Goal: Information Seeking & Learning: Learn about a topic

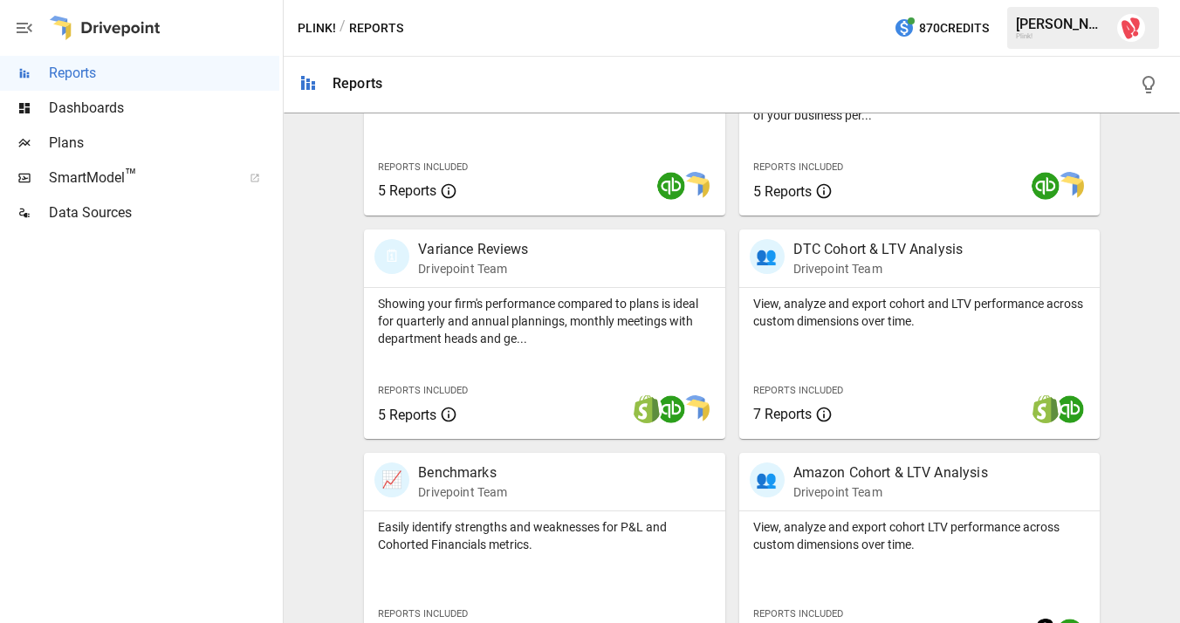
scroll to position [519, 0]
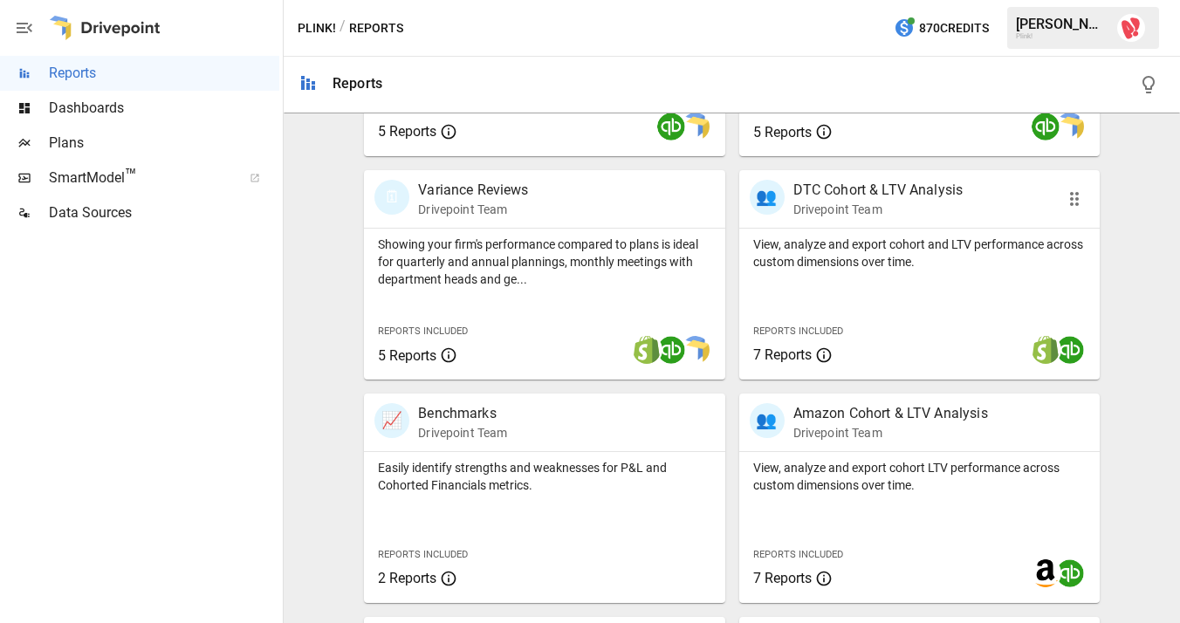
click at [873, 195] on p "DTC Cohort & LTV Analysis" at bounding box center [879, 190] width 170 height 21
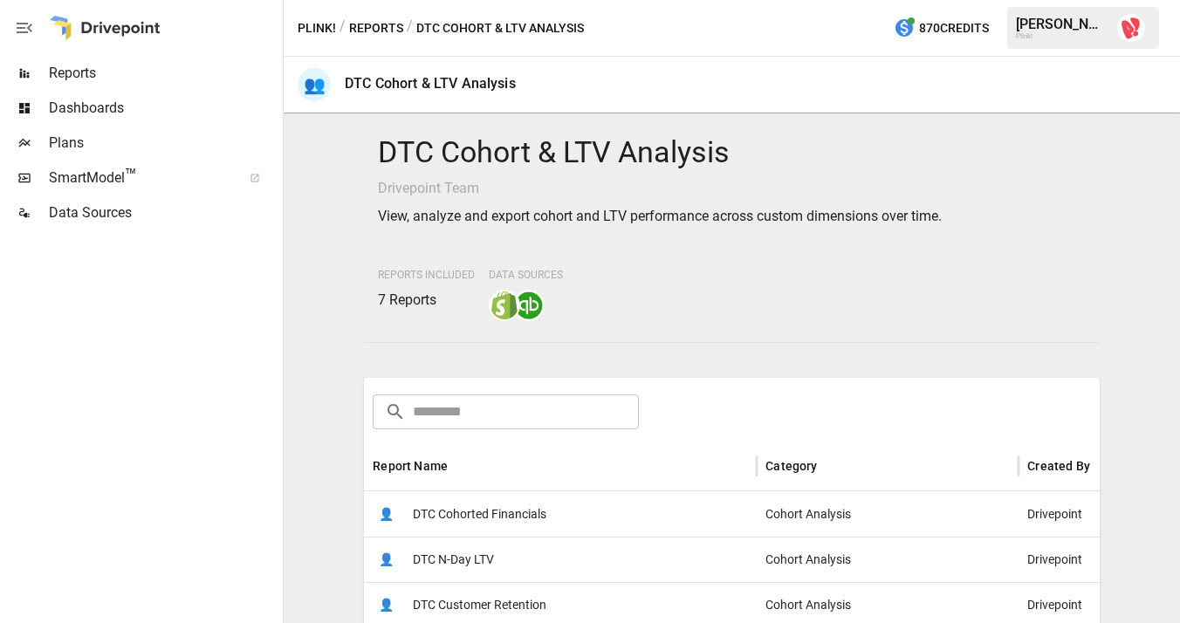
click at [385, 29] on button "Reports" at bounding box center [376, 28] width 54 height 22
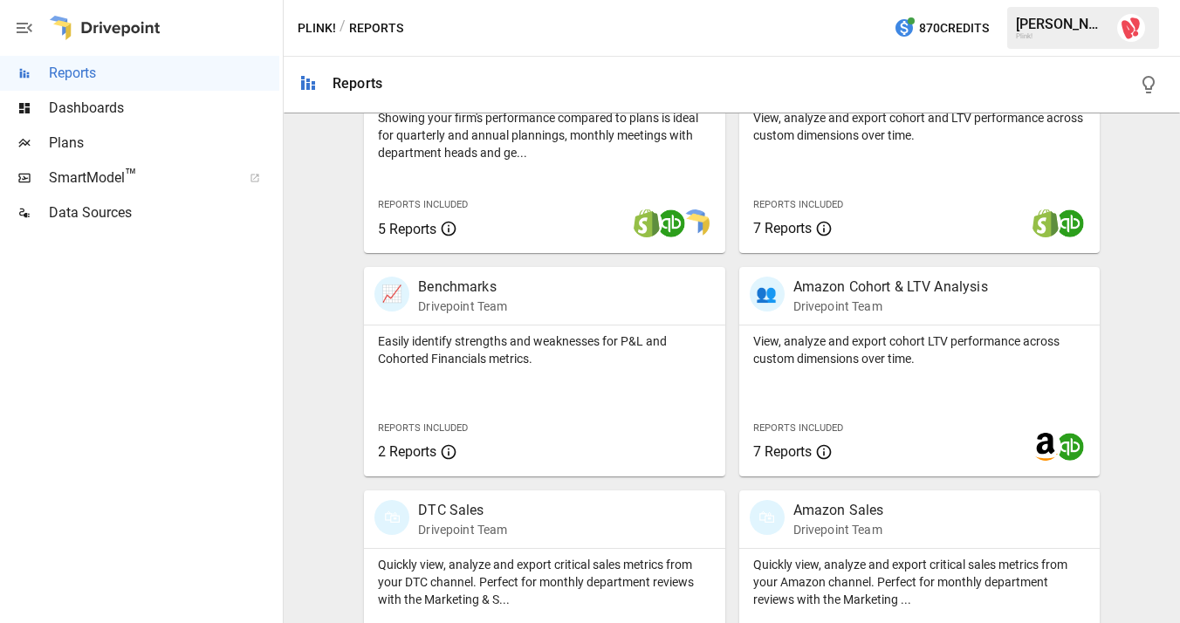
scroll to position [730, 0]
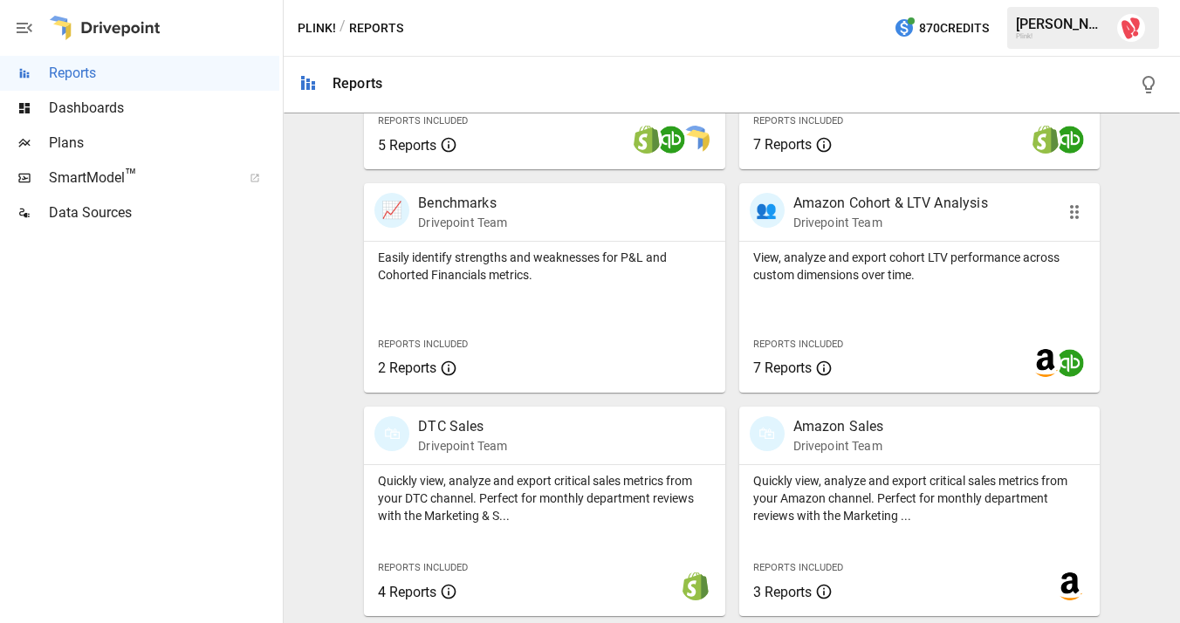
click at [841, 200] on p "Amazon Cohort & LTV Analysis" at bounding box center [891, 203] width 195 height 21
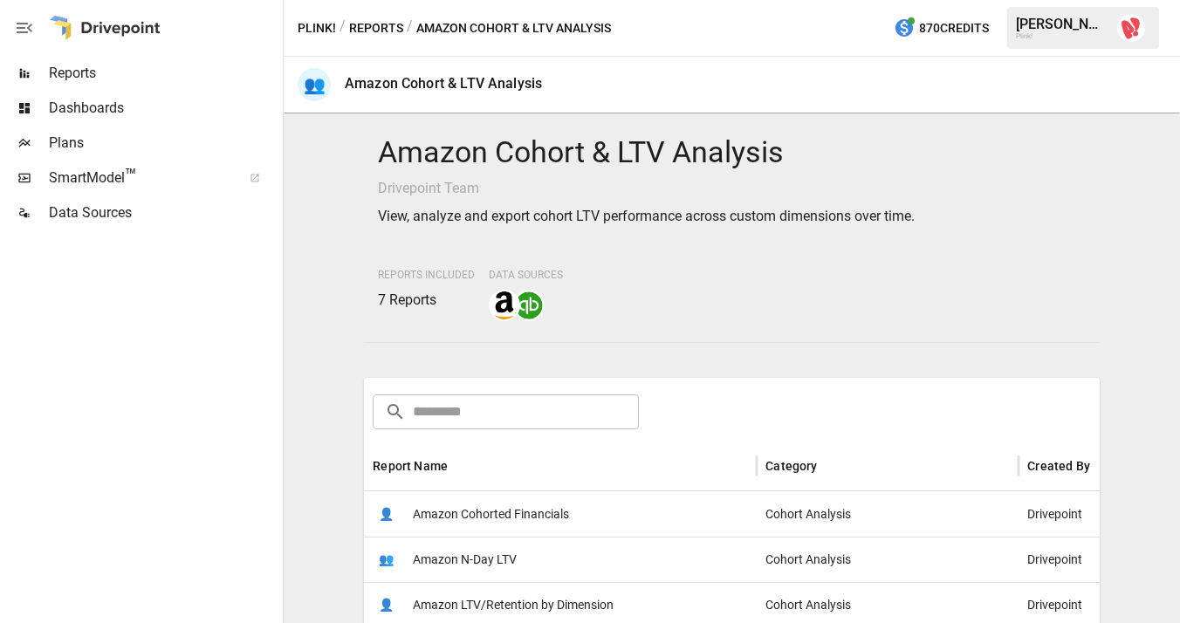
scroll to position [79, 0]
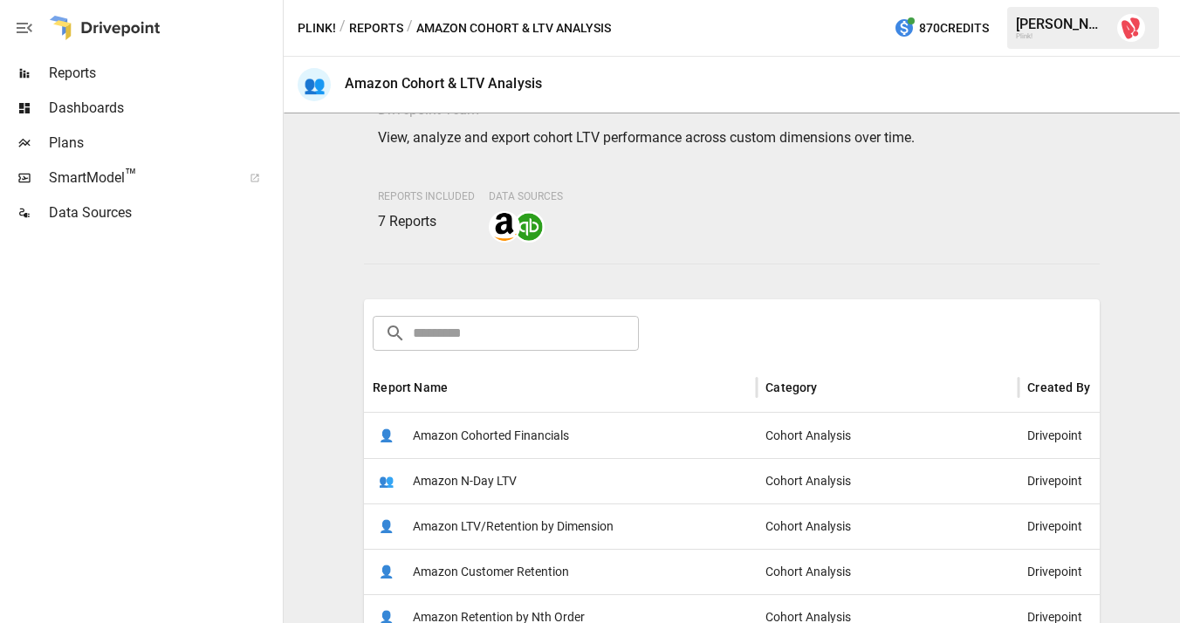
click at [476, 480] on span "Amazon N-Day LTV" at bounding box center [465, 481] width 104 height 45
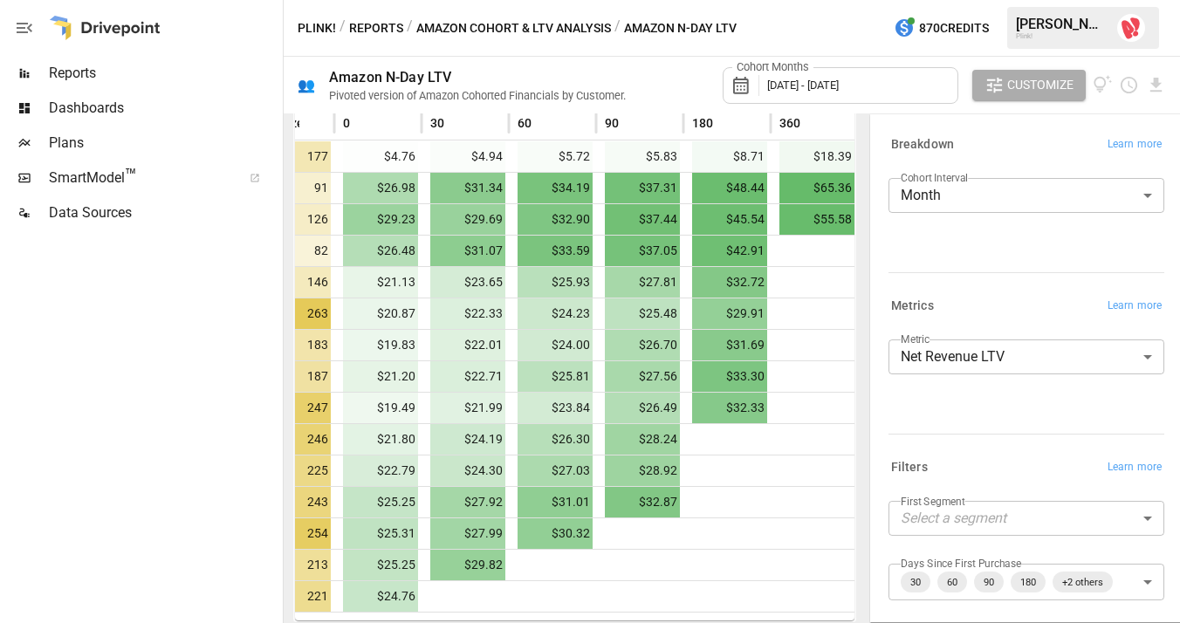
scroll to position [0, 200]
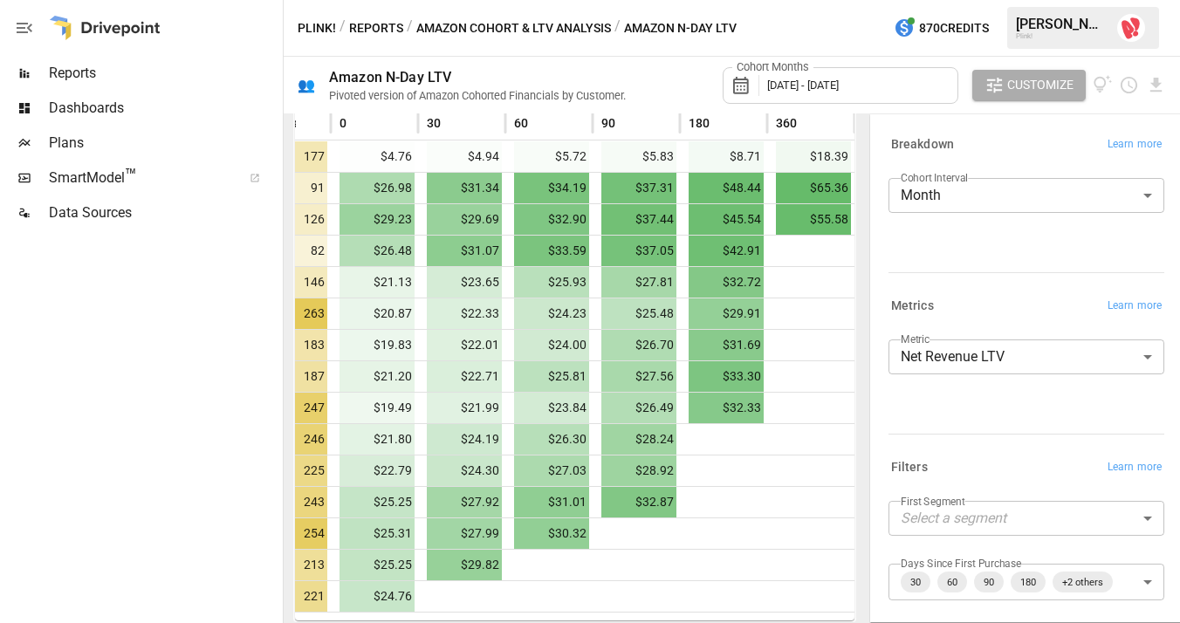
click at [1092, 0] on body "Reports Dashboards Plans SmartModel ™ Data Sources Plink! / Reports / Amazon Co…" at bounding box center [590, 0] width 1180 height 0
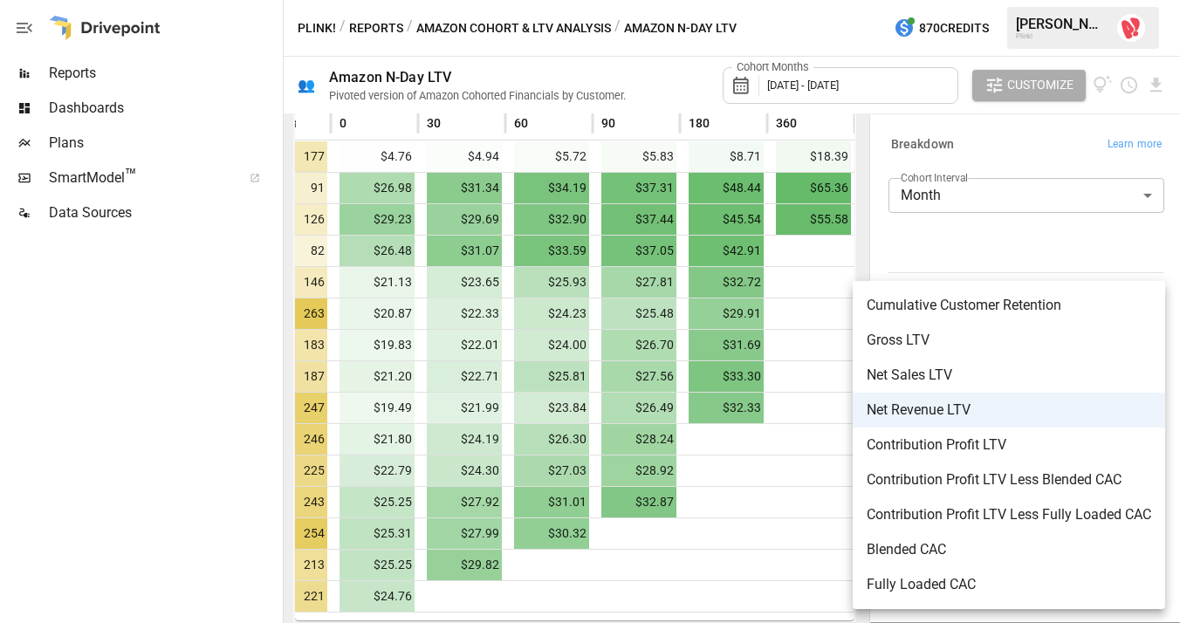
click at [1026, 333] on span "Gross LTV" at bounding box center [1009, 340] width 285 height 21
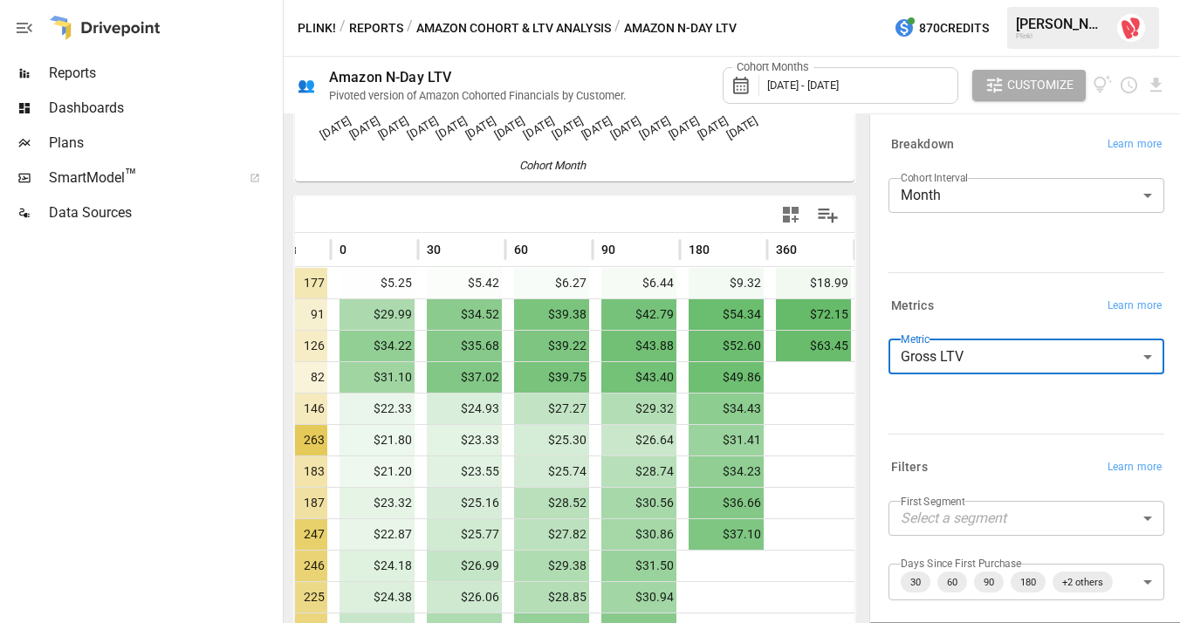
scroll to position [294, 0]
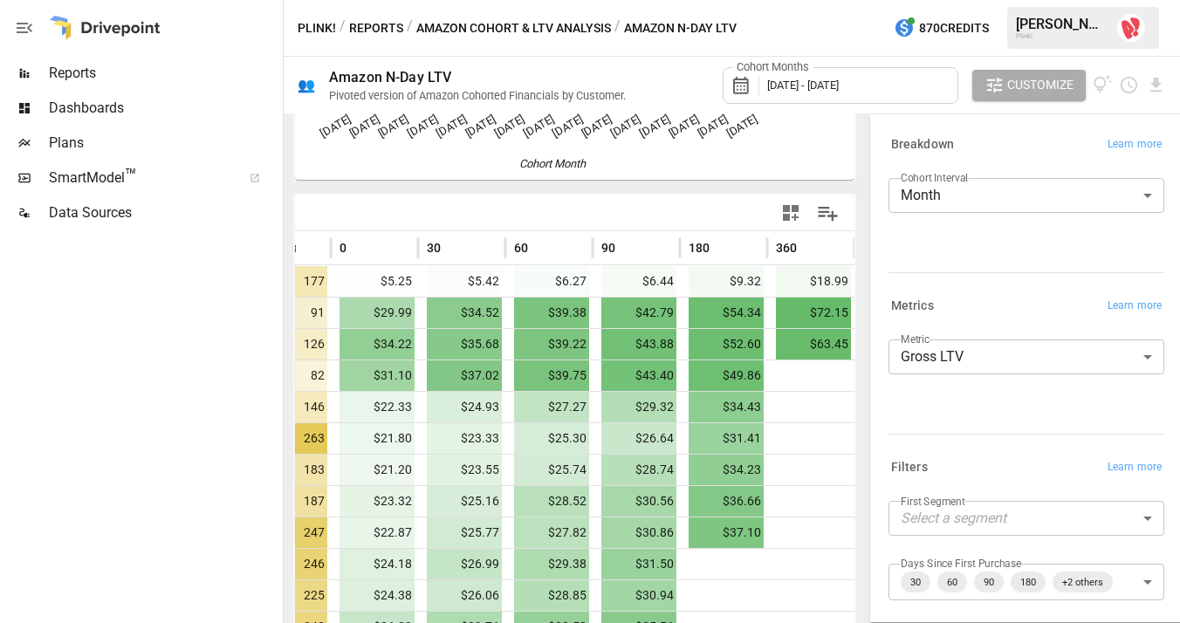
click at [808, 317] on span "$72.15" at bounding box center [813, 313] width 75 height 31
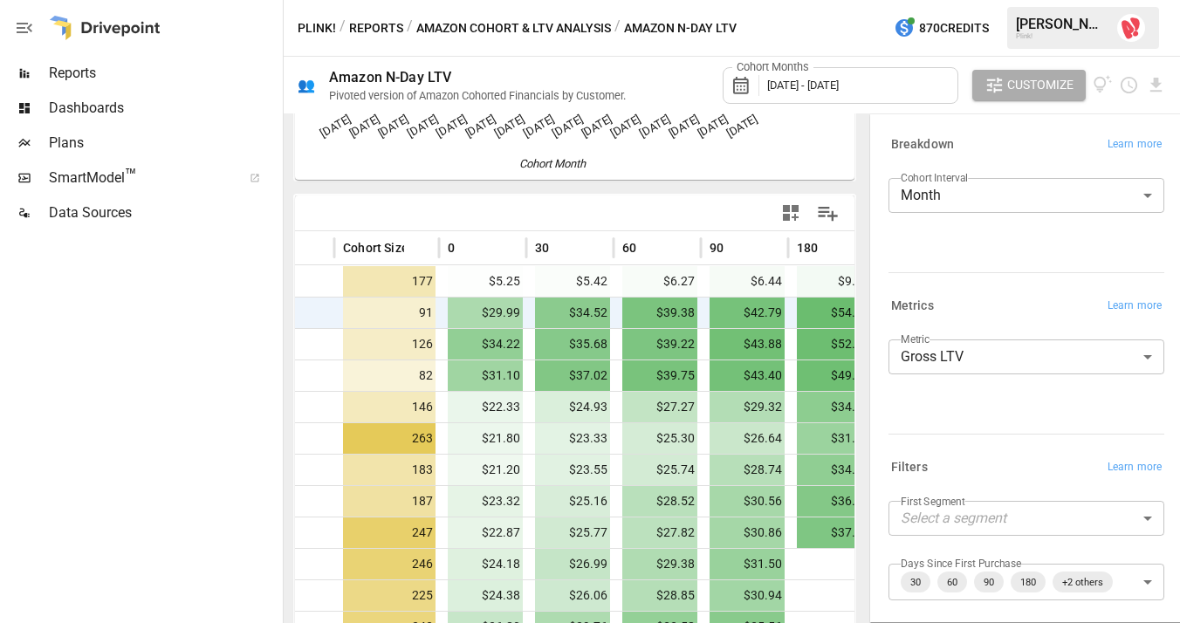
scroll to position [0, 200]
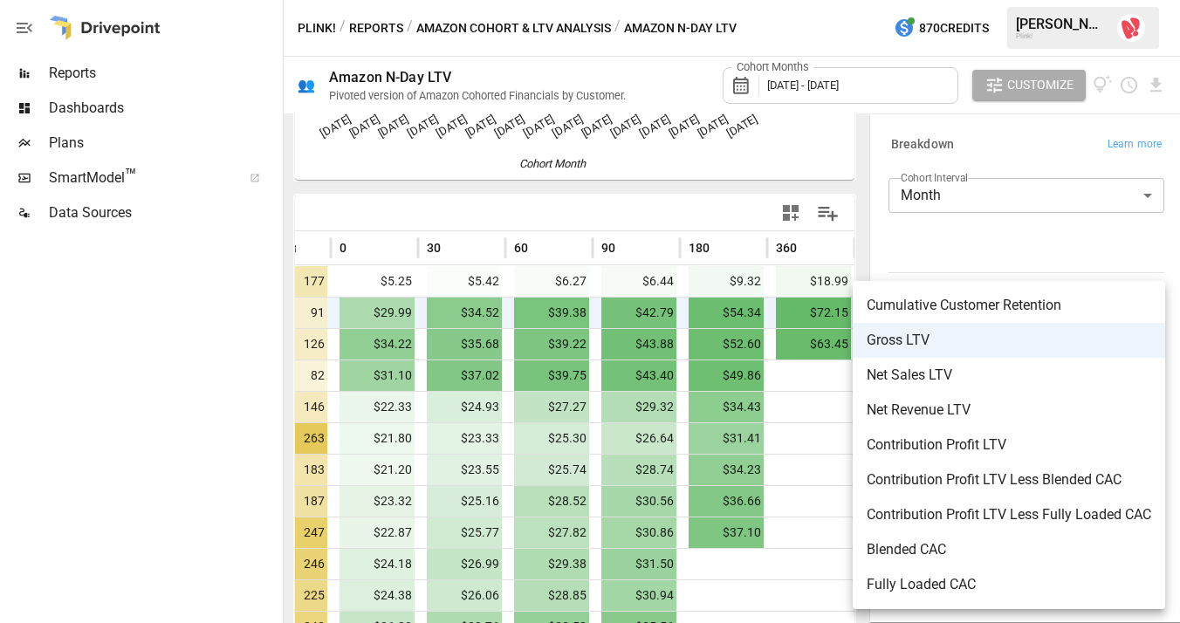
click at [1007, 0] on body "Reports Dashboards Plans SmartModel ™ Data Sources Plink! / Reports / Amazon Co…" at bounding box center [590, 0] width 1180 height 0
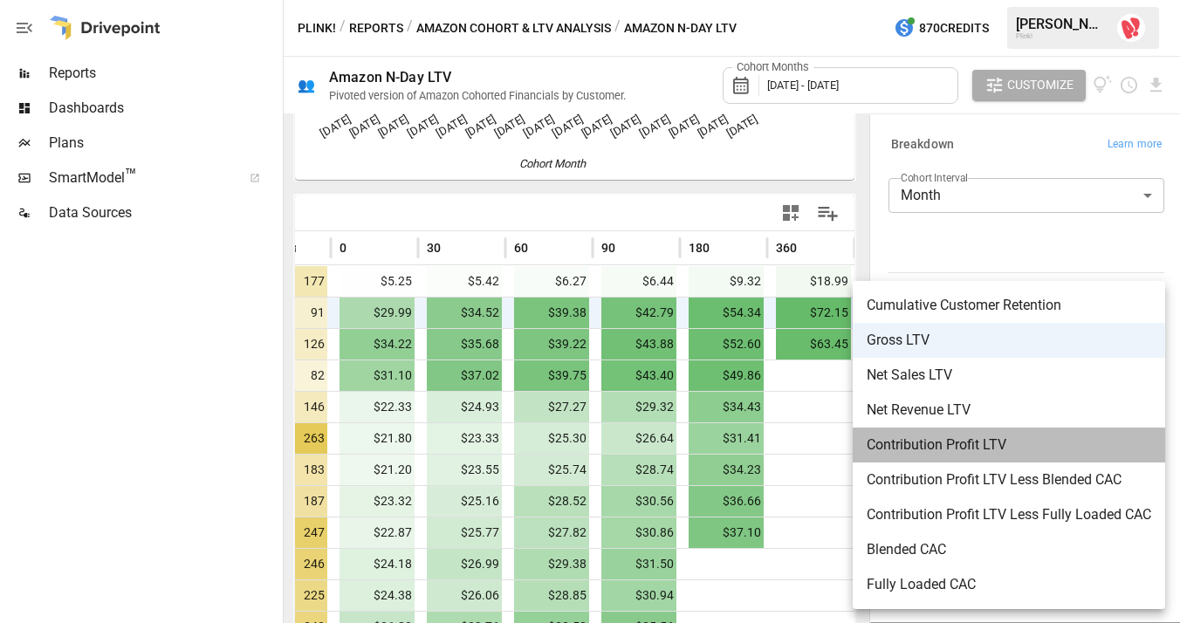
click at [991, 446] on span "Contribution Profit LTV" at bounding box center [1009, 445] width 285 height 21
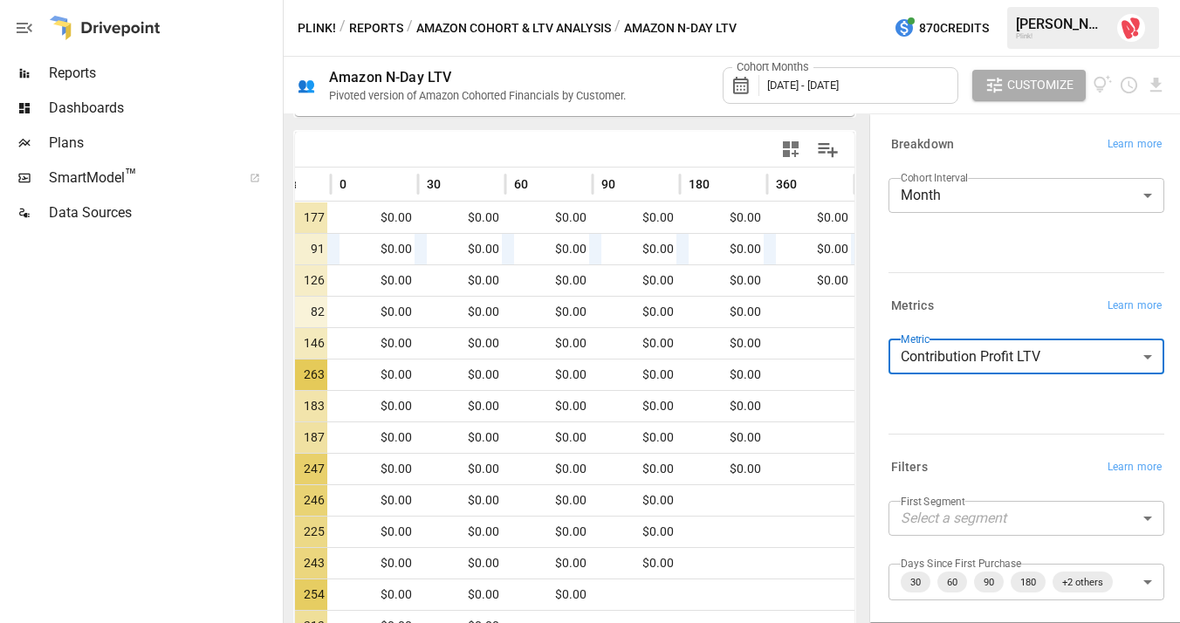
scroll to position [400, 0]
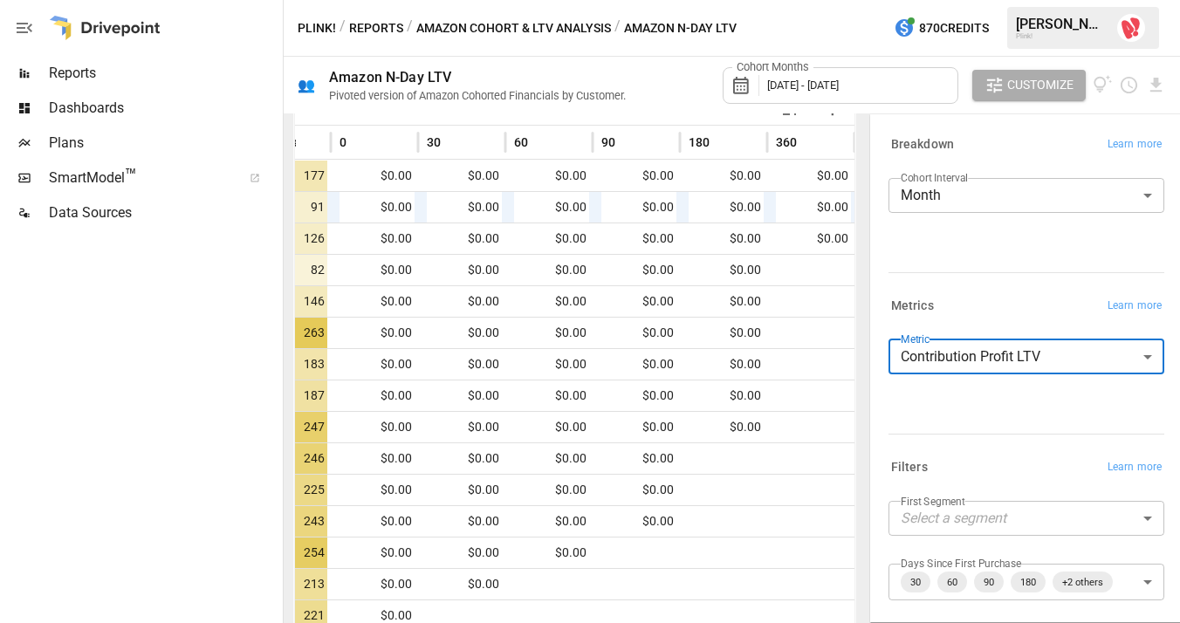
click at [1005, 0] on body "Reports Dashboards Plans SmartModel ™ Data Sources Plink! / Reports / Amazon Co…" at bounding box center [590, 0] width 1180 height 0
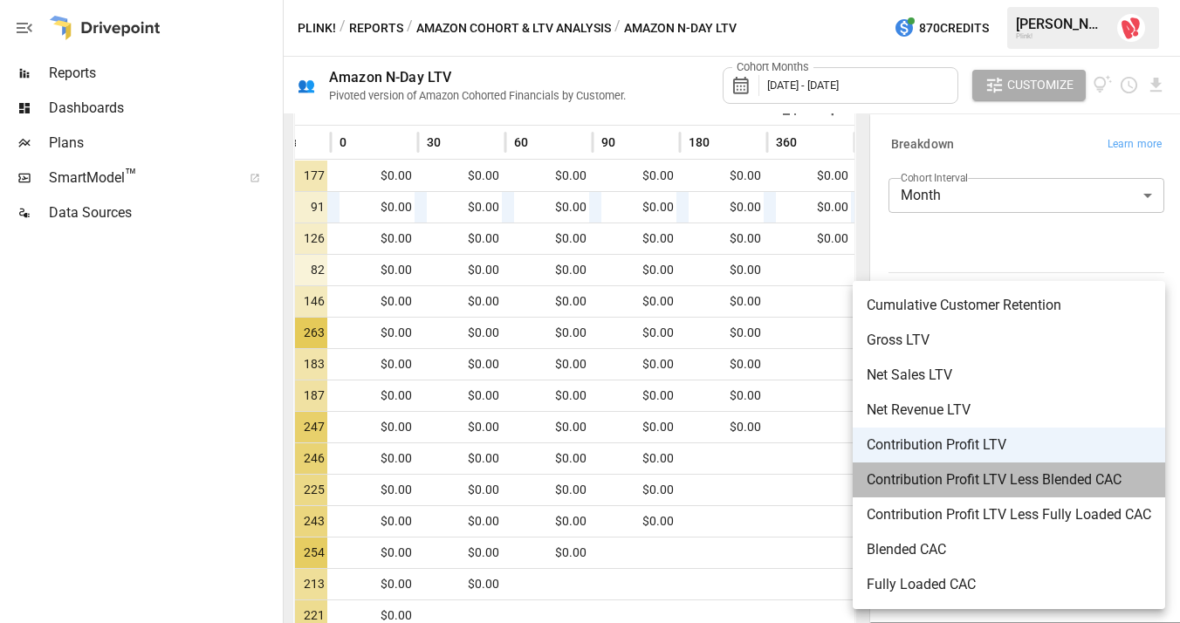
click at [993, 485] on span "Contribution Profit LTV Less Blended CAC" at bounding box center [1009, 480] width 285 height 21
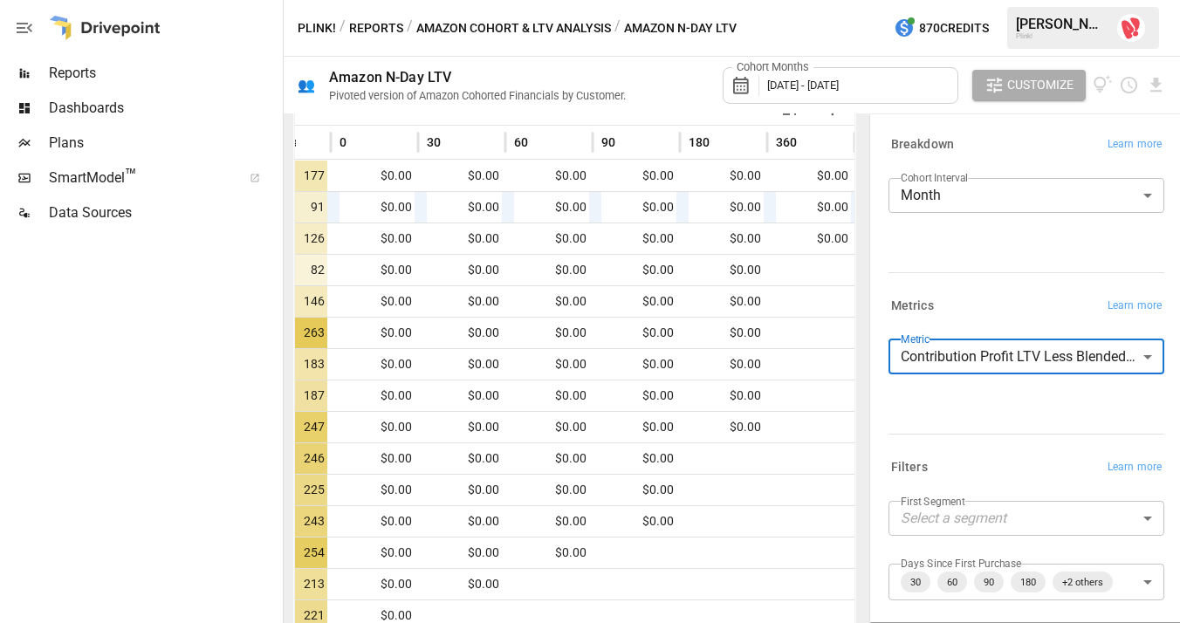
scroll to position [400, 0]
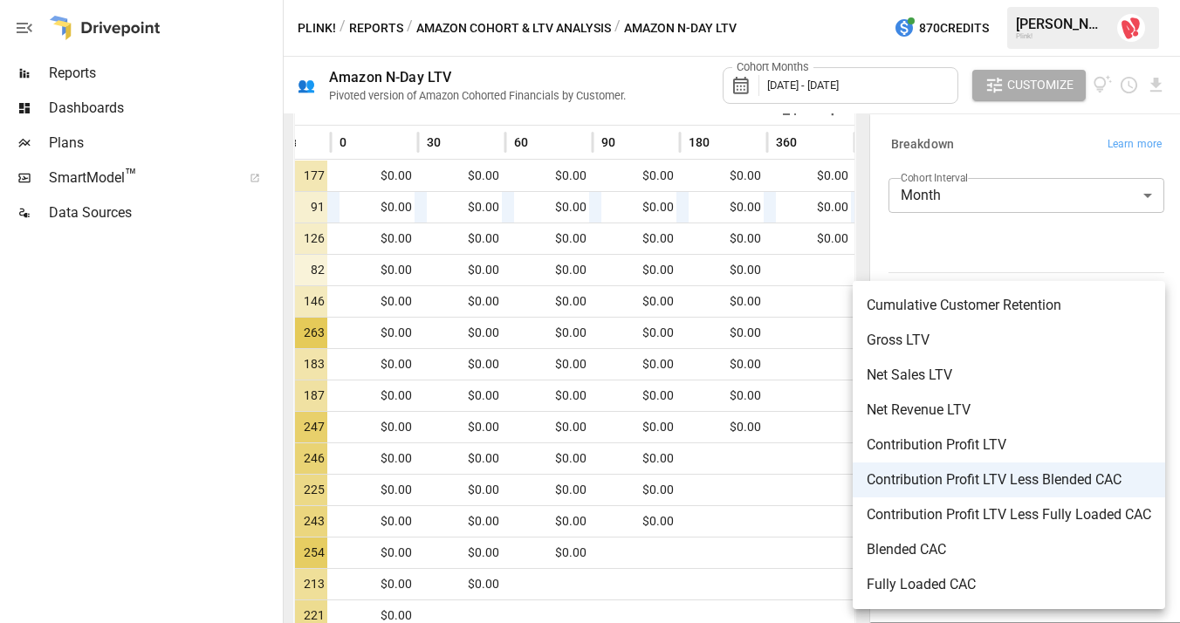
click at [989, 0] on body "Reports Dashboards Plans SmartModel ™ Data Sources Plink! / Reports / Amazon Co…" at bounding box center [590, 0] width 1180 height 0
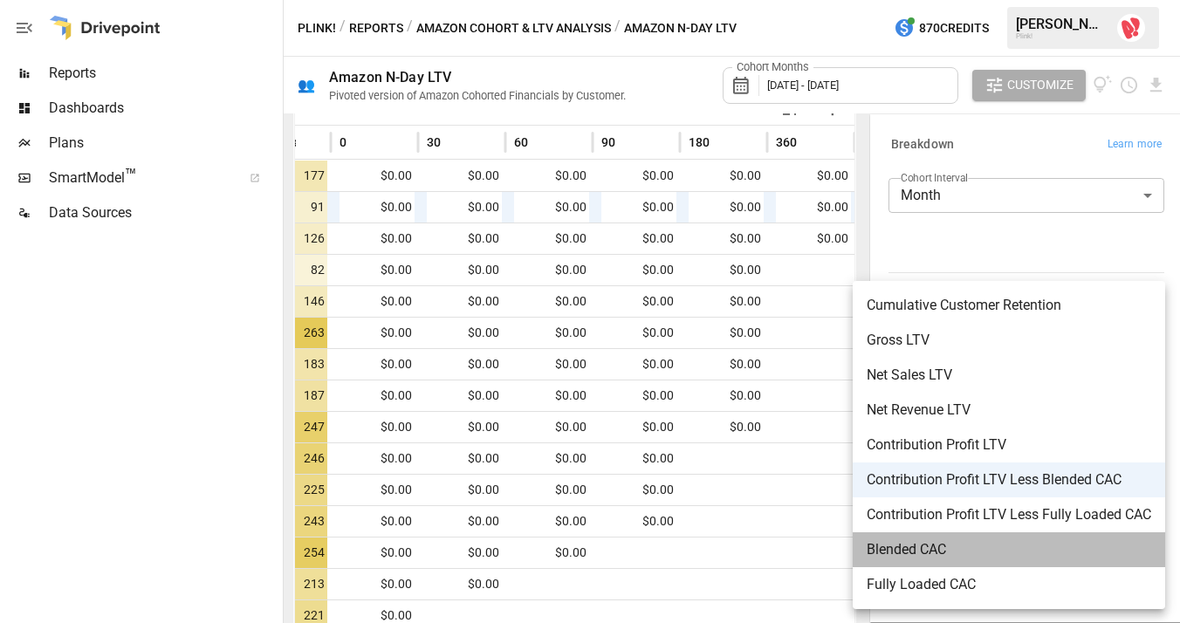
click at [961, 553] on span "Blended CAC" at bounding box center [1009, 550] width 285 height 21
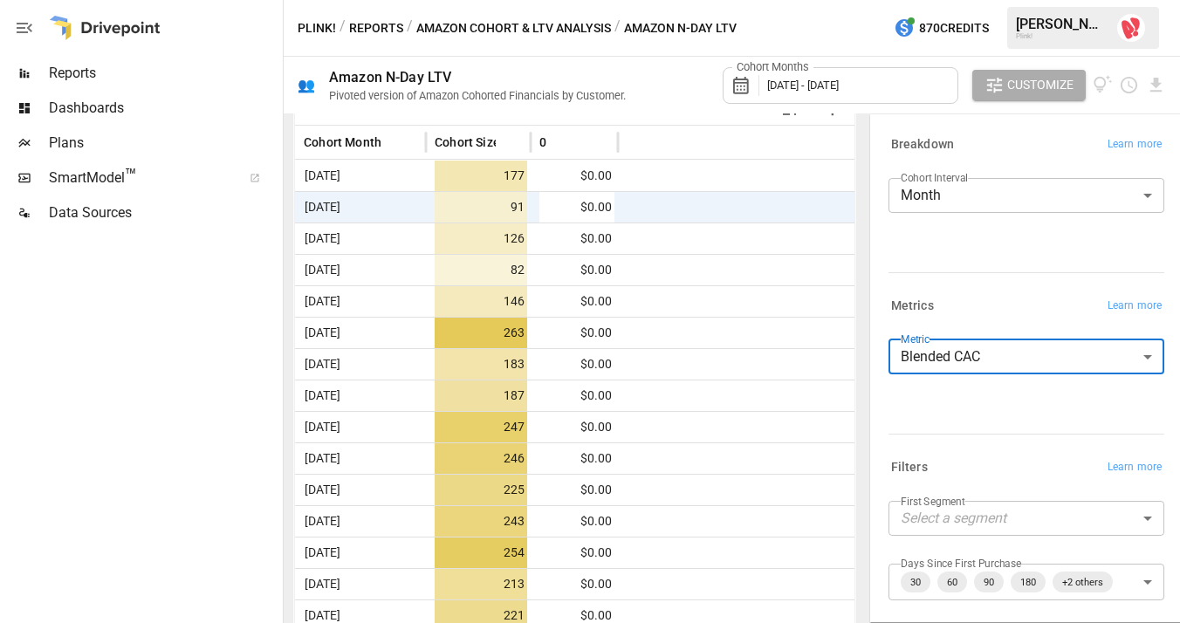
click at [991, 0] on body "**********" at bounding box center [590, 0] width 1180 height 0
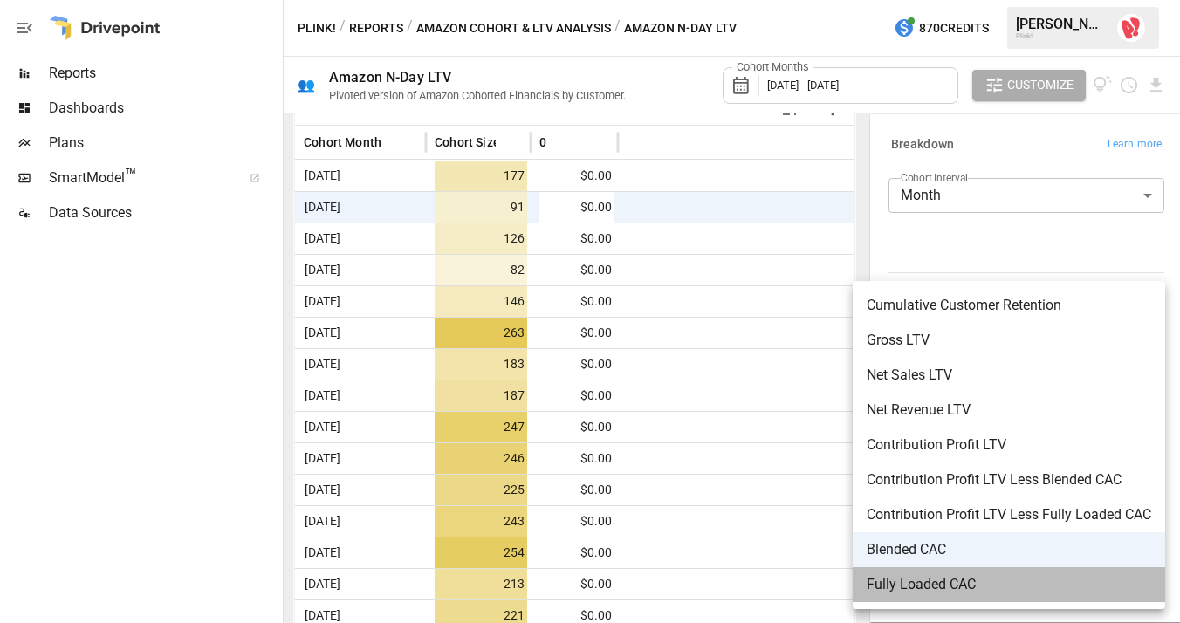
drag, startPoint x: 989, startPoint y: 589, endPoint x: 979, endPoint y: 585, distance: 11.3
click at [989, 589] on span "Fully Loaded CAC" at bounding box center [1009, 584] width 285 height 21
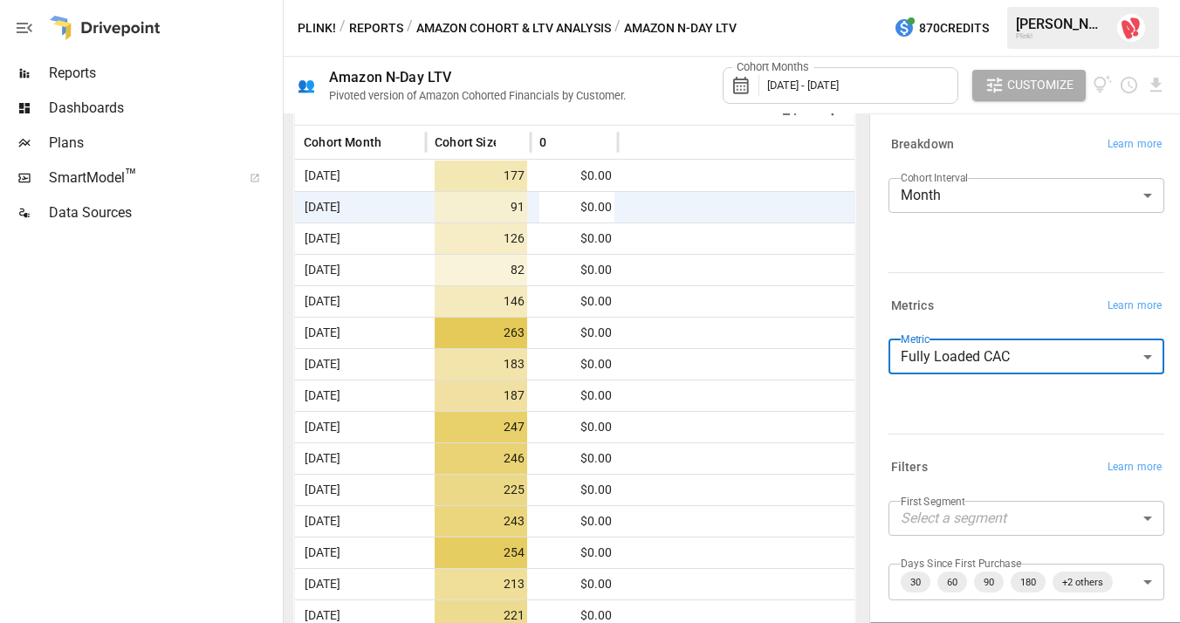
scroll to position [400, 0]
click at [976, 0] on body "**********" at bounding box center [590, 0] width 1180 height 0
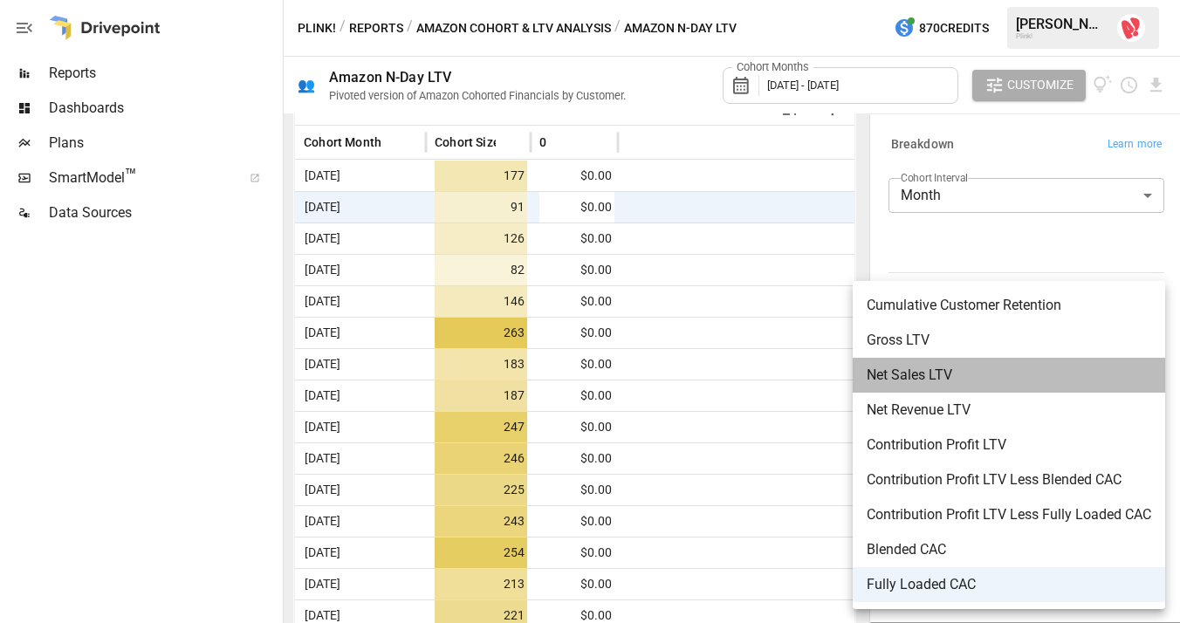
click at [964, 371] on span "Net Sales LTV" at bounding box center [1009, 375] width 285 height 21
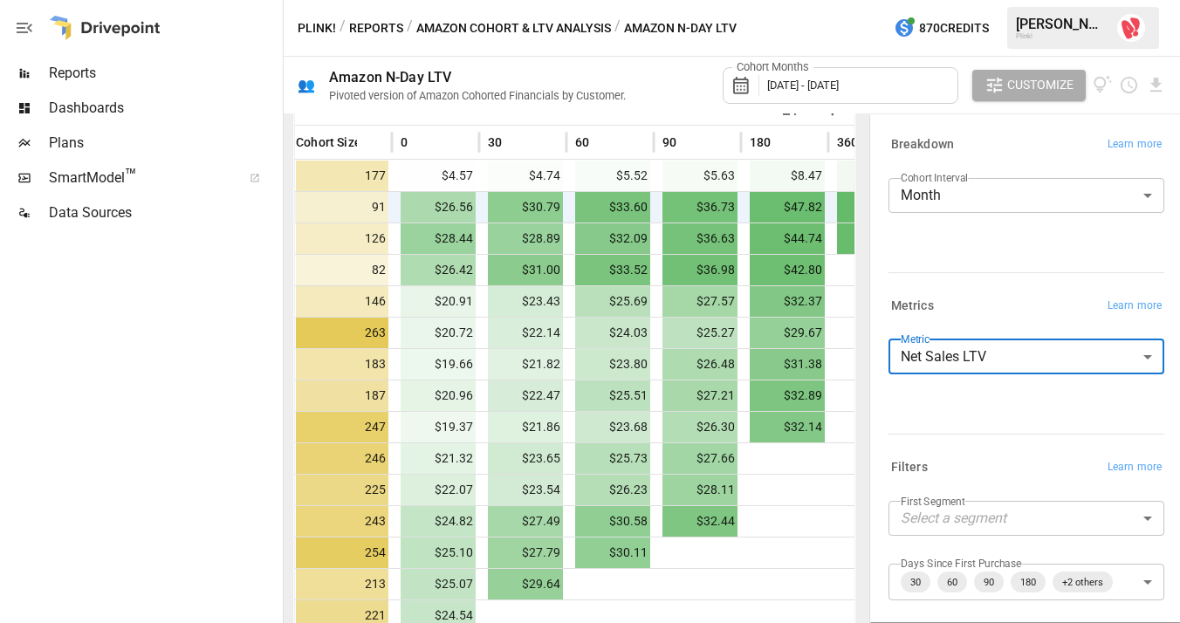
scroll to position [0, 200]
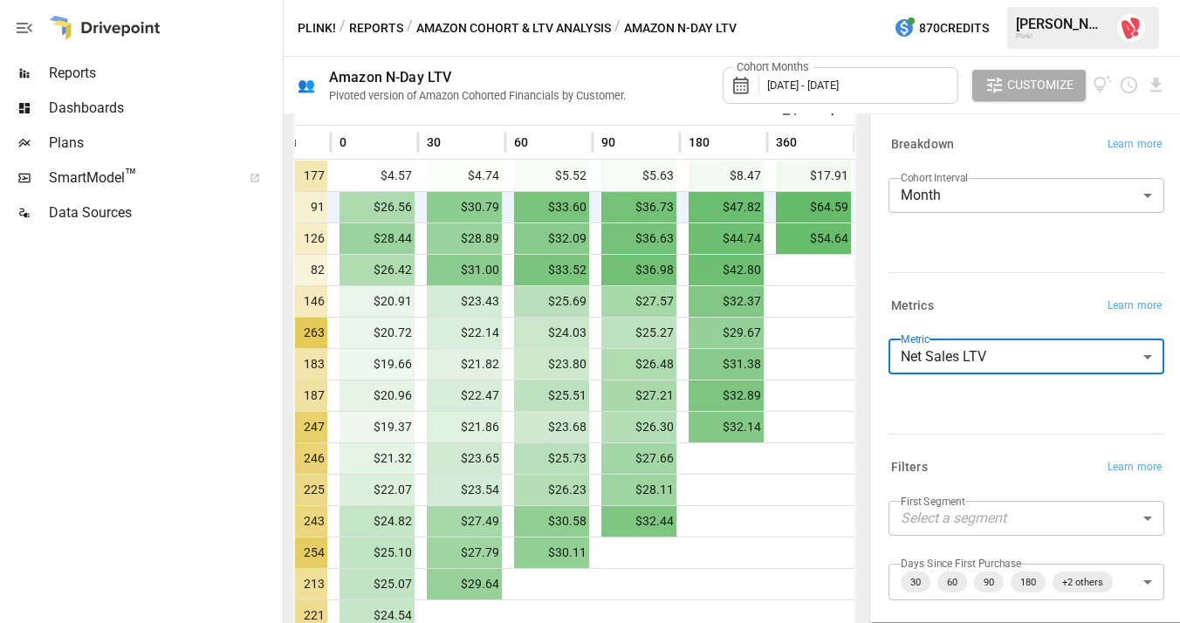
click at [967, 0] on body "Reports Dashboards Plans SmartModel ™ Data Sources Plink! / Reports / Amazon Co…" at bounding box center [590, 0] width 1180 height 0
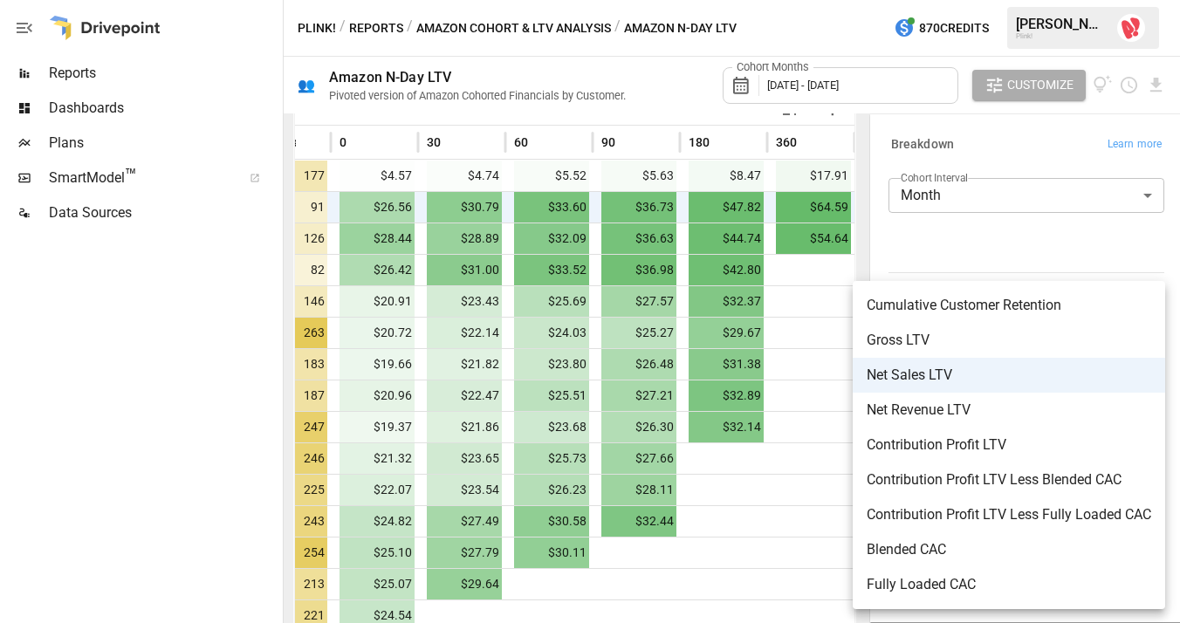
click at [934, 330] on span "Gross LTV" at bounding box center [1009, 340] width 285 height 21
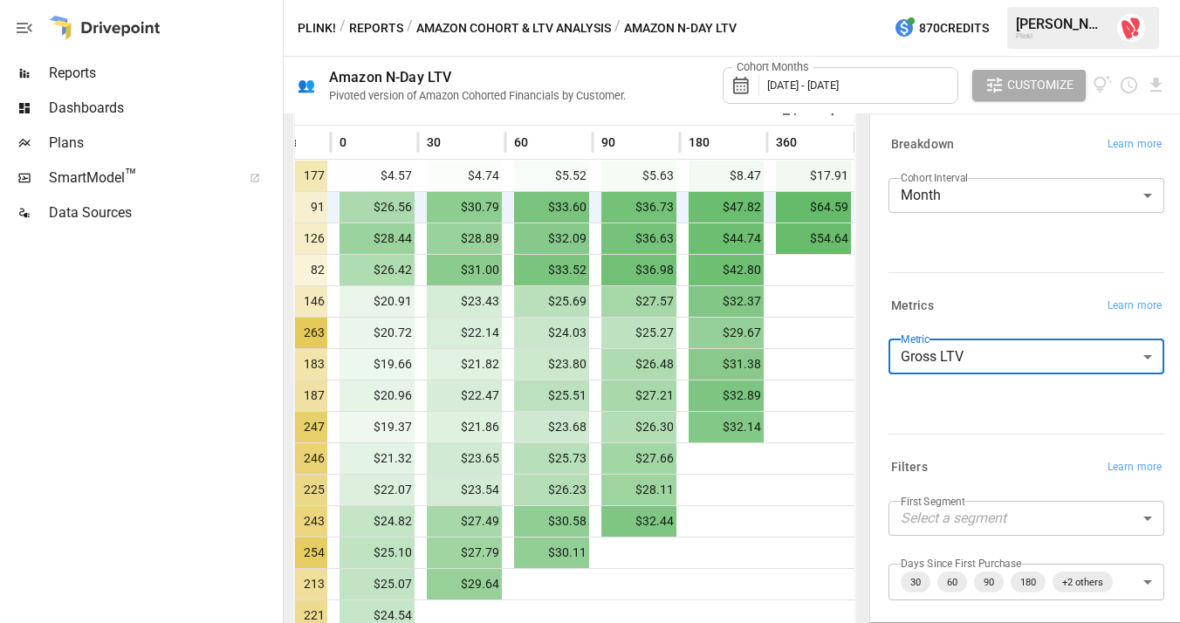
scroll to position [400, 0]
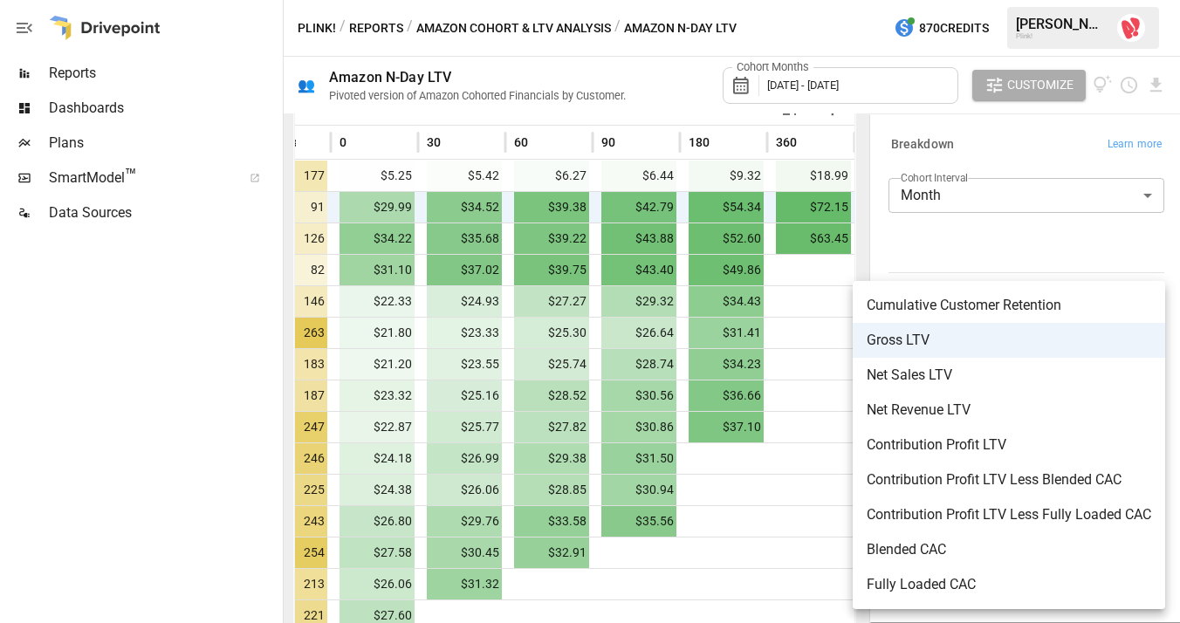
click at [968, 0] on body "Reports Dashboards Plans SmartModel ™ Data Sources Plink! / Reports / Amazon Co…" at bounding box center [590, 0] width 1180 height 0
click at [959, 382] on span "Net Sales LTV" at bounding box center [1009, 375] width 285 height 21
type input "**********"
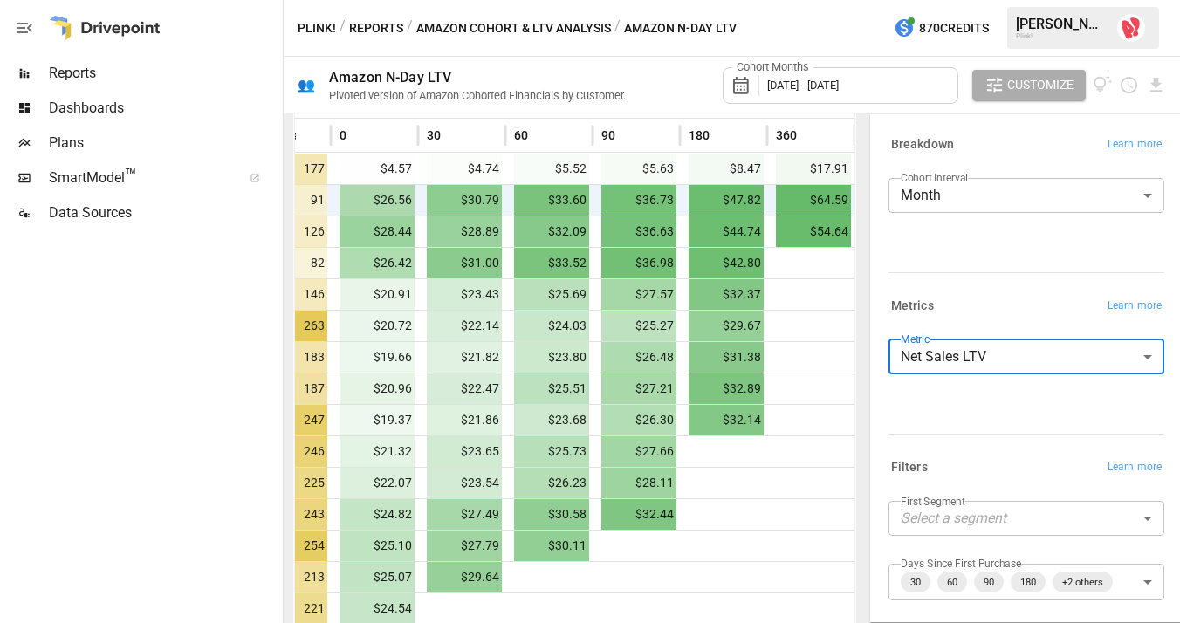
scroll to position [419, 0]
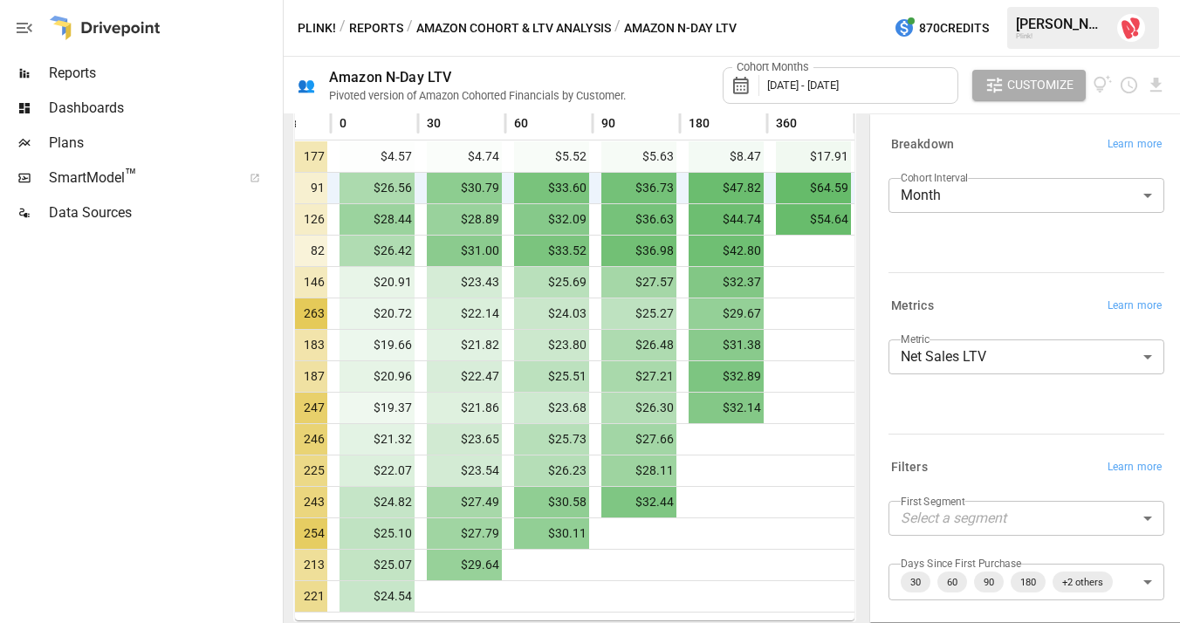
click at [363, 32] on button "Reports" at bounding box center [376, 28] width 54 height 22
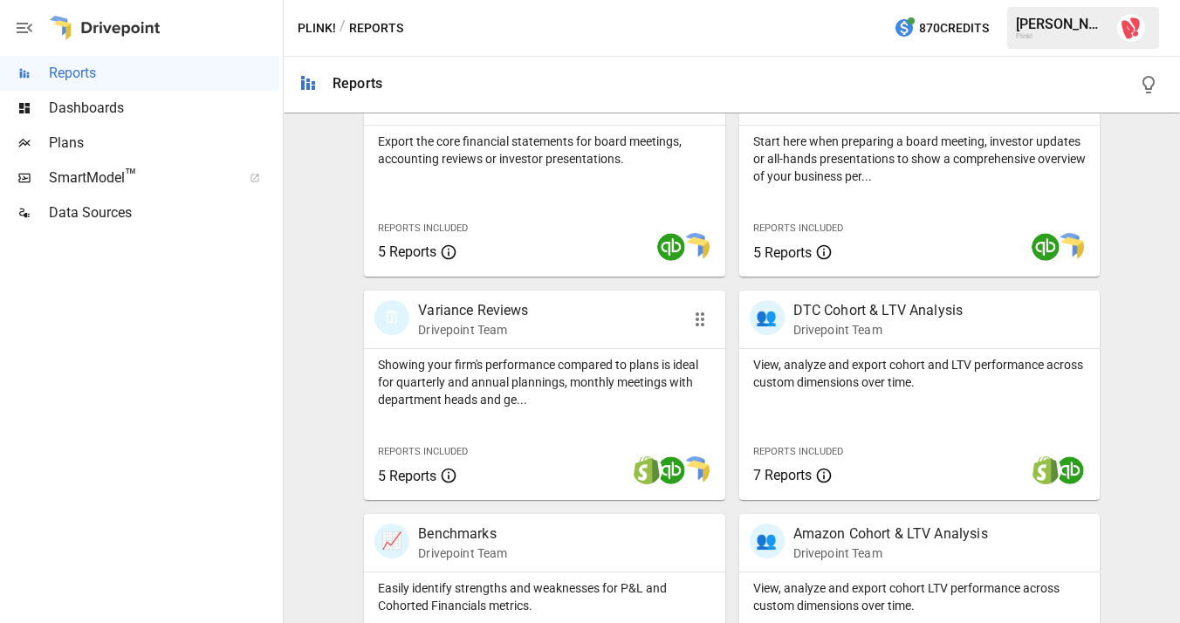
scroll to position [382, 0]
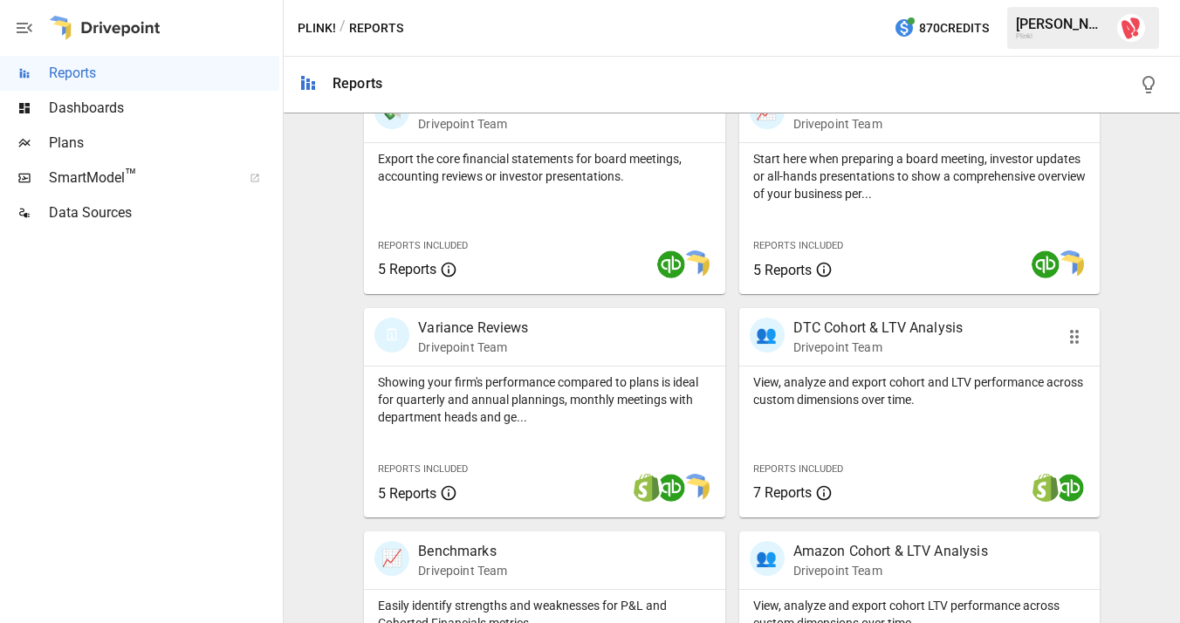
click at [841, 326] on p "DTC Cohort & LTV Analysis" at bounding box center [879, 328] width 170 height 21
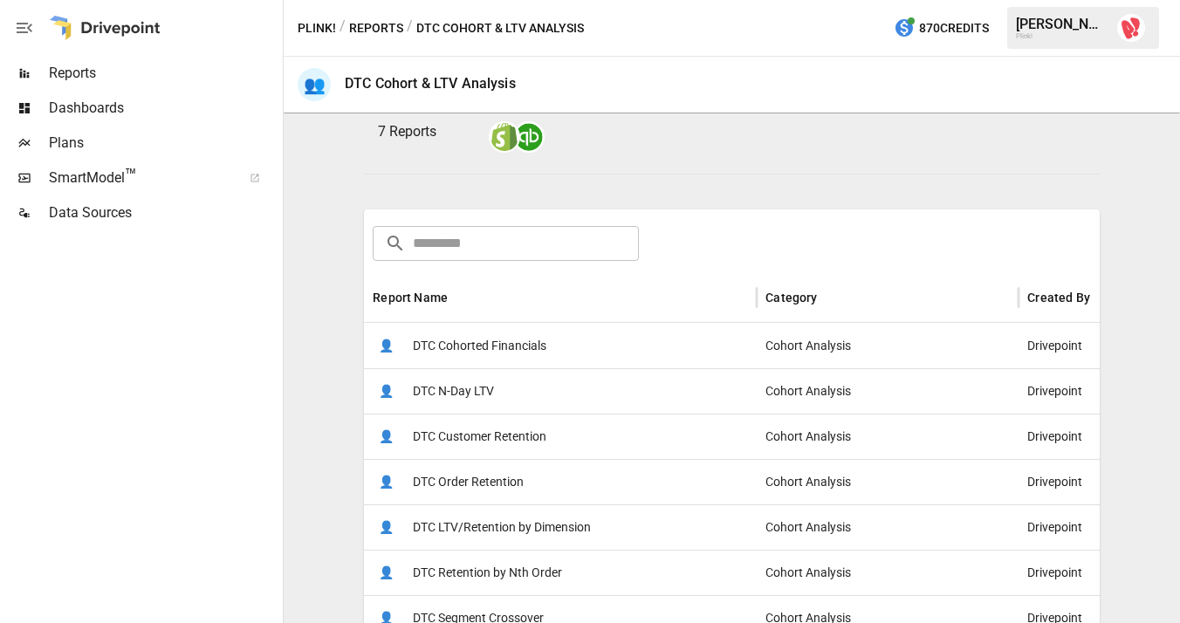
scroll to position [203, 0]
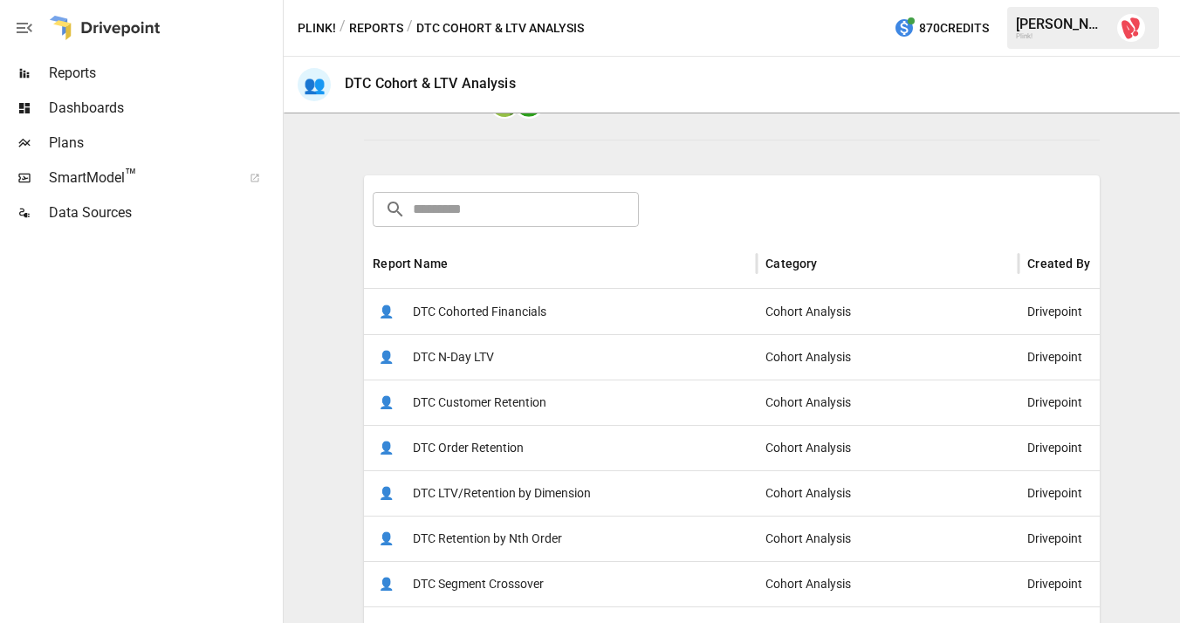
click at [447, 357] on span "DTC N-Day LTV" at bounding box center [453, 357] width 81 height 45
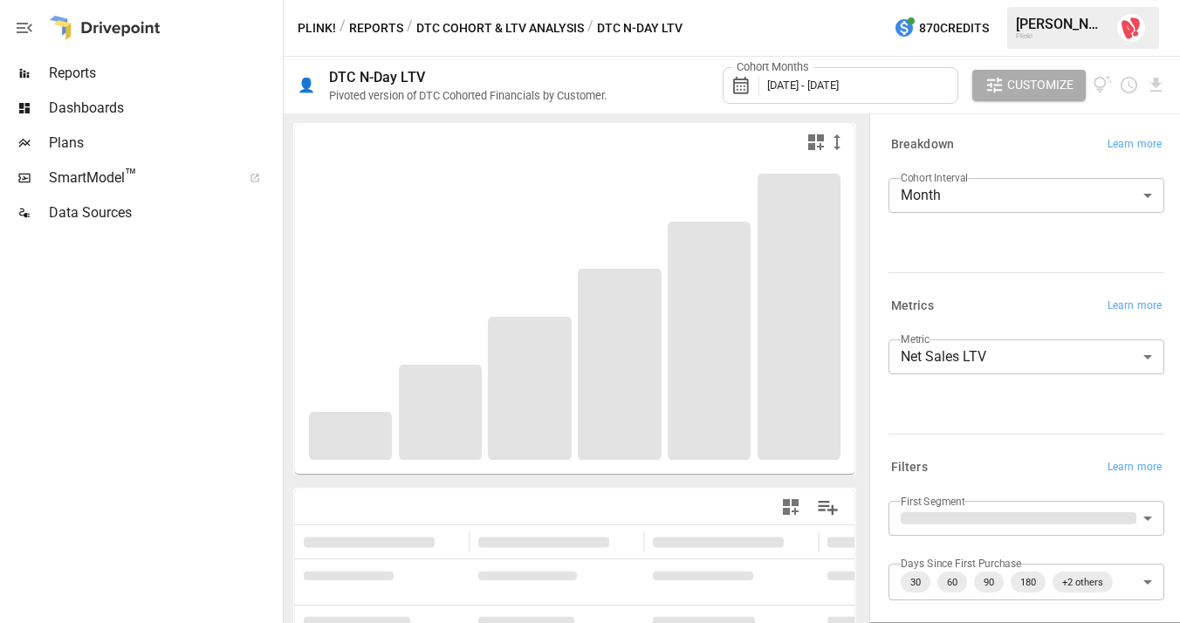
click at [956, 0] on body "**********" at bounding box center [590, 0] width 1180 height 0
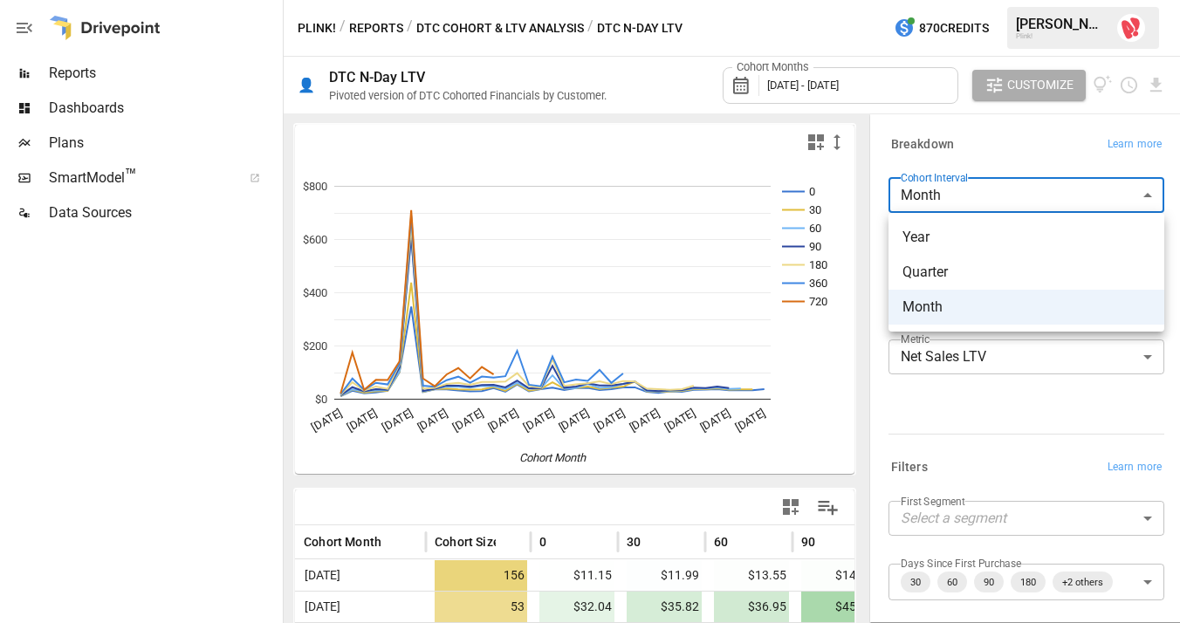
click at [1011, 150] on div at bounding box center [590, 311] width 1180 height 623
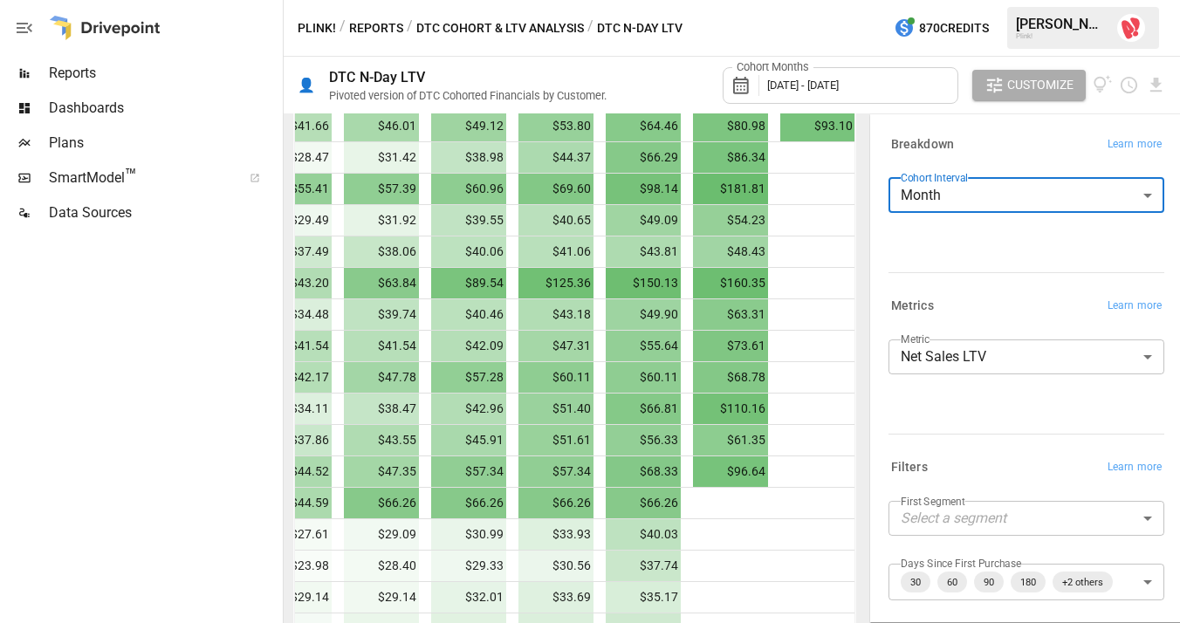
scroll to position [0, 287]
